Goal: Task Accomplishment & Management: Manage account settings

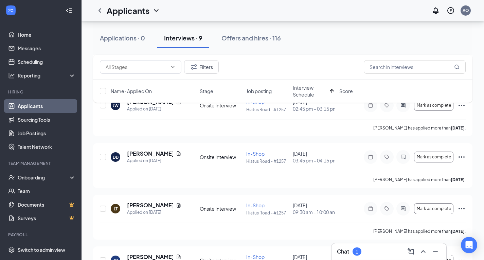
scroll to position [344, 0]
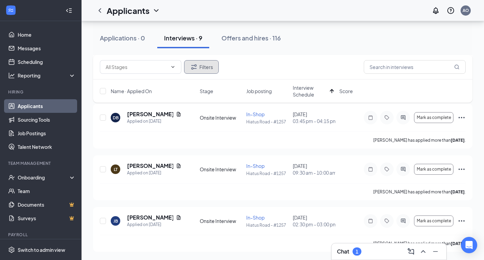
click at [202, 71] on button "Filters" at bounding box center [201, 67] width 35 height 14
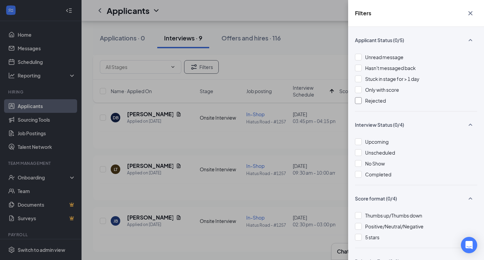
click at [367, 101] on span "Rejected" at bounding box center [375, 100] width 21 height 6
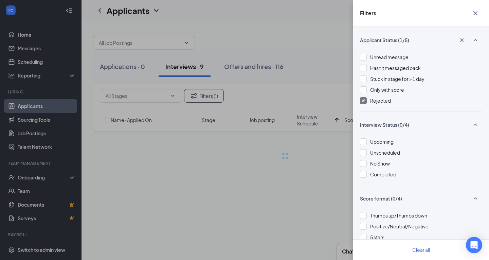
click at [328, 90] on div "Filters Applicant Status (1/5) Unread message Hasn't messaged back Stuck in sta…" at bounding box center [244, 130] width 489 height 260
click at [474, 13] on icon "Cross" at bounding box center [475, 13] width 8 height 8
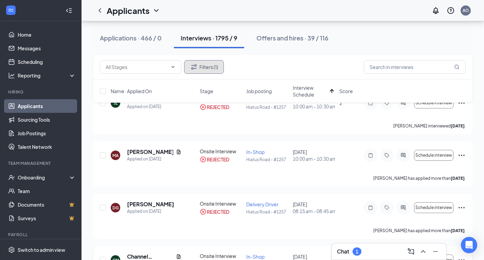
scroll to position [305, 0]
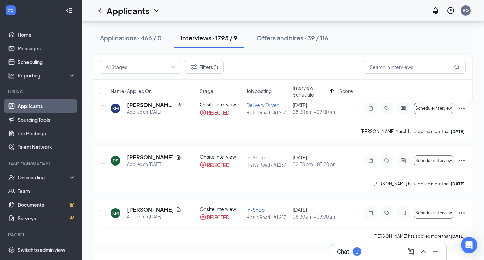
click at [306, 87] on span "Interview Schedule" at bounding box center [310, 91] width 34 height 14
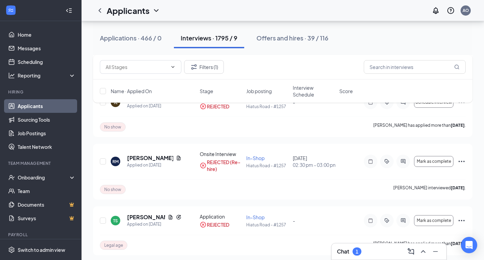
scroll to position [2398, 0]
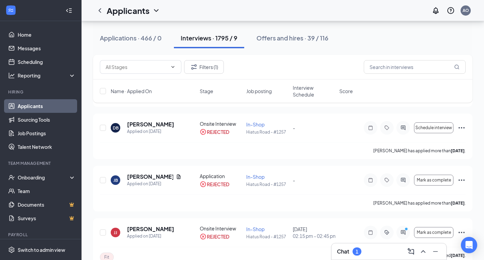
click at [117, 33] on button "Applications · 466 / 0" at bounding box center [130, 38] width 75 height 20
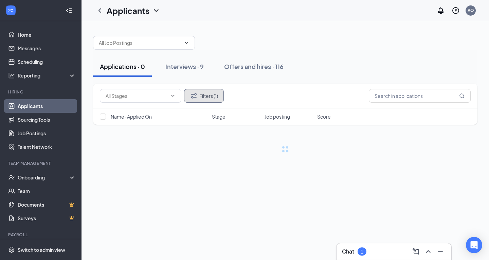
click at [195, 97] on icon "Filter" at bounding box center [193, 95] width 5 height 5
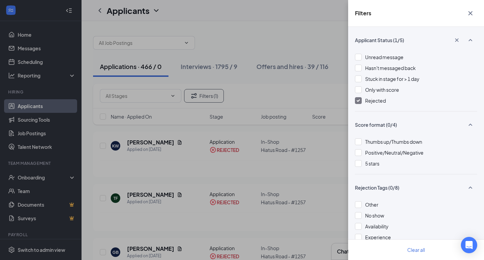
drag, startPoint x: 276, startPoint y: 95, endPoint x: 334, endPoint y: 104, distance: 58.7
click at [279, 94] on div "Filters Applicant Status (1/5) Unread message Hasn't messaged back Stuck in sta…" at bounding box center [242, 130] width 484 height 260
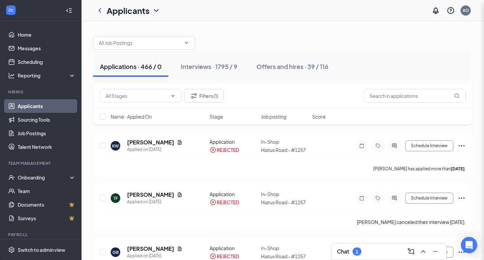
click at [334, 104] on div "Filters Applicant Status (1/5) Unread message Hasn't messaged back Stuck in sta…" at bounding box center [242, 130] width 484 height 260
click at [469, 12] on div "AO" at bounding box center [465, 10] width 10 height 10
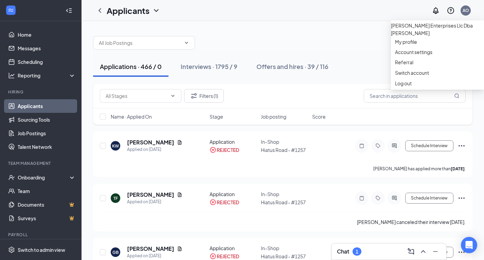
click at [387, 85] on div "Filters (1)" at bounding box center [282, 95] width 379 height 25
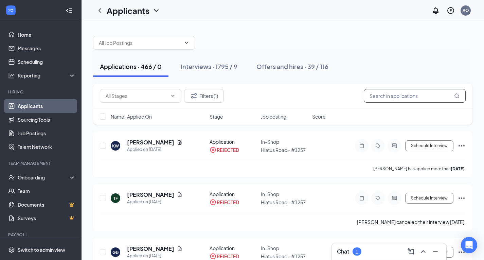
click at [374, 97] on input "text" at bounding box center [414, 96] width 102 height 14
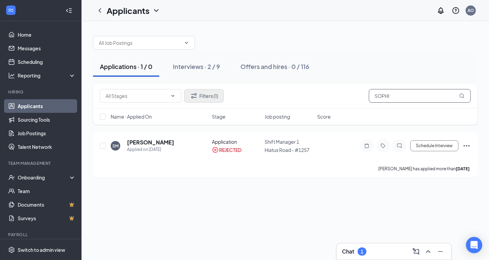
type input "SOPHI"
click at [193, 96] on icon "Filter" at bounding box center [193, 95] width 5 height 5
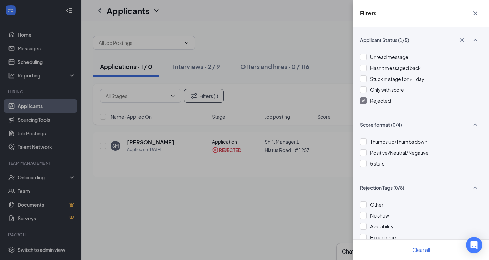
click at [357, 97] on div "Applicant Status (1/5) Unread message Hasn't messaged back Stuck in stage for >…" at bounding box center [421, 143] width 136 height 233
click at [365, 103] on div at bounding box center [363, 100] width 7 height 7
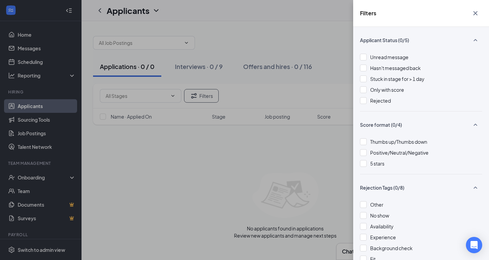
click at [329, 99] on div "Filters Applicant Status (0/5) Unread message Hasn't messaged back Stuck in sta…" at bounding box center [244, 130] width 489 height 260
click at [209, 66] on div "Filters Applicant Status (0/5) Unread message Hasn't messaged back Stuck in sta…" at bounding box center [244, 130] width 489 height 260
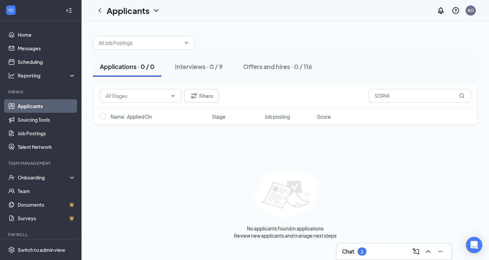
click at [209, 66] on div "Interviews · 0 / 9" at bounding box center [199, 66] width 48 height 8
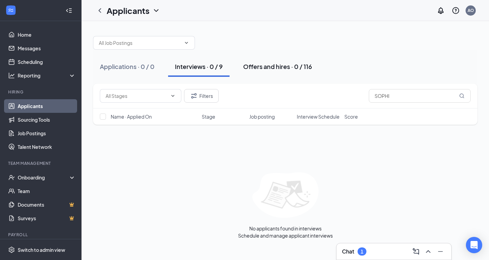
click at [301, 67] on div "Offers and hires · 0 / 116" at bounding box center [277, 66] width 69 height 8
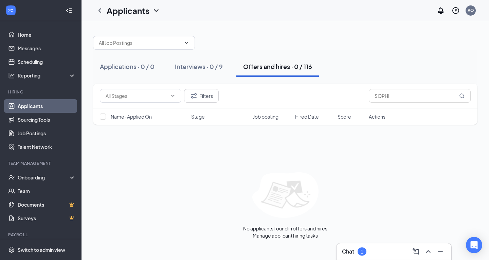
click at [172, 52] on div "Applications · 0 / 0 Interviews · 0 / 9 Offers and hires · 0 / 116" at bounding box center [285, 67] width 384 height 34
click at [190, 71] on button "Interviews · 0 / 9" at bounding box center [198, 66] width 61 height 20
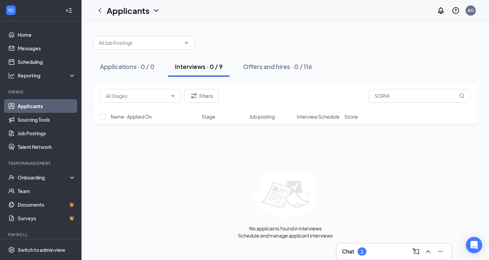
click at [206, 71] on button "Interviews · 0 / 9" at bounding box center [198, 66] width 61 height 20
click at [443, 94] on input "SOPHI" at bounding box center [420, 96] width 102 height 14
drag, startPoint x: 443, startPoint y: 94, endPoint x: 353, endPoint y: 94, distance: 90.6
click at [353, 94] on div "Filters SOPHI" at bounding box center [285, 96] width 371 height 14
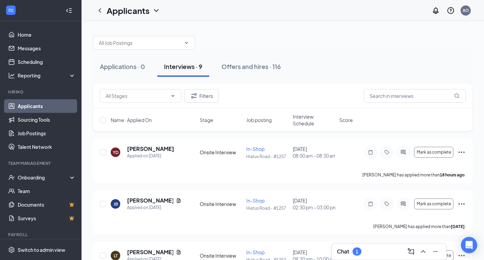
click at [300, 121] on span "Interview Schedule" at bounding box center [314, 120] width 42 height 14
click at [300, 121] on span "Interview Schedule" at bounding box center [310, 120] width 34 height 14
click at [196, 96] on icon "Filter" at bounding box center [194, 96] width 8 height 8
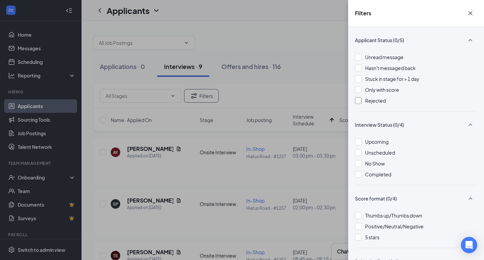
click at [356, 100] on div at bounding box center [358, 100] width 7 height 7
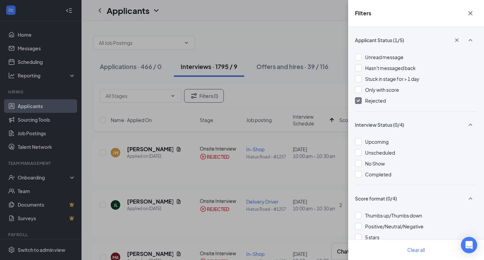
click at [326, 100] on div "Filters Applicant Status (1/5) Unread message Hasn't messaged back Stuck in sta…" at bounding box center [242, 130] width 484 height 260
click at [467, 12] on icon "Cross" at bounding box center [470, 13] width 8 height 8
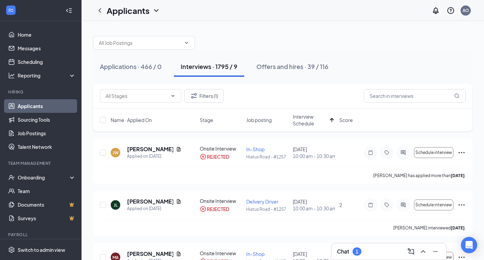
click at [307, 122] on span "Interview Schedule" at bounding box center [310, 120] width 34 height 14
click at [307, 122] on span "Interview Schedule" at bounding box center [314, 120] width 42 height 14
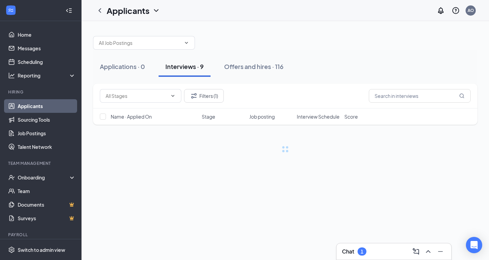
click at [307, 120] on span "Interview Schedule" at bounding box center [318, 116] width 43 height 7
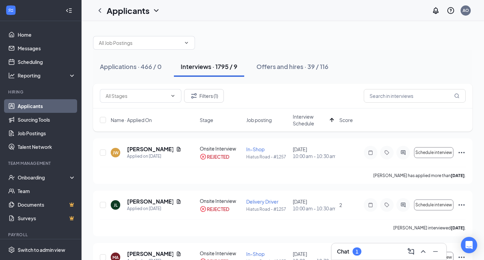
click at [307, 118] on span "Interview Schedule" at bounding box center [310, 120] width 34 height 14
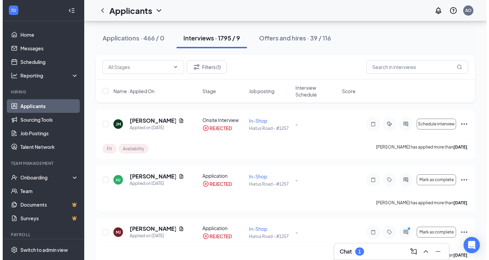
scroll to position [542, 0]
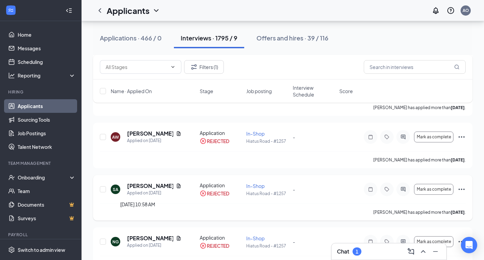
click at [144, 189] on div "Applied on [DATE]" at bounding box center [154, 192] width 54 height 7
click at [144, 183] on h5 "[PERSON_NAME]" at bounding box center [150, 185] width 46 height 7
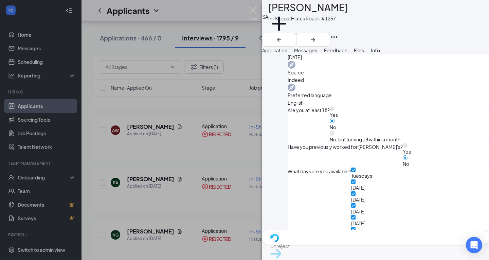
scroll to position [279, 0]
